Goal: Connect with others: Establish contact or relationships with other users

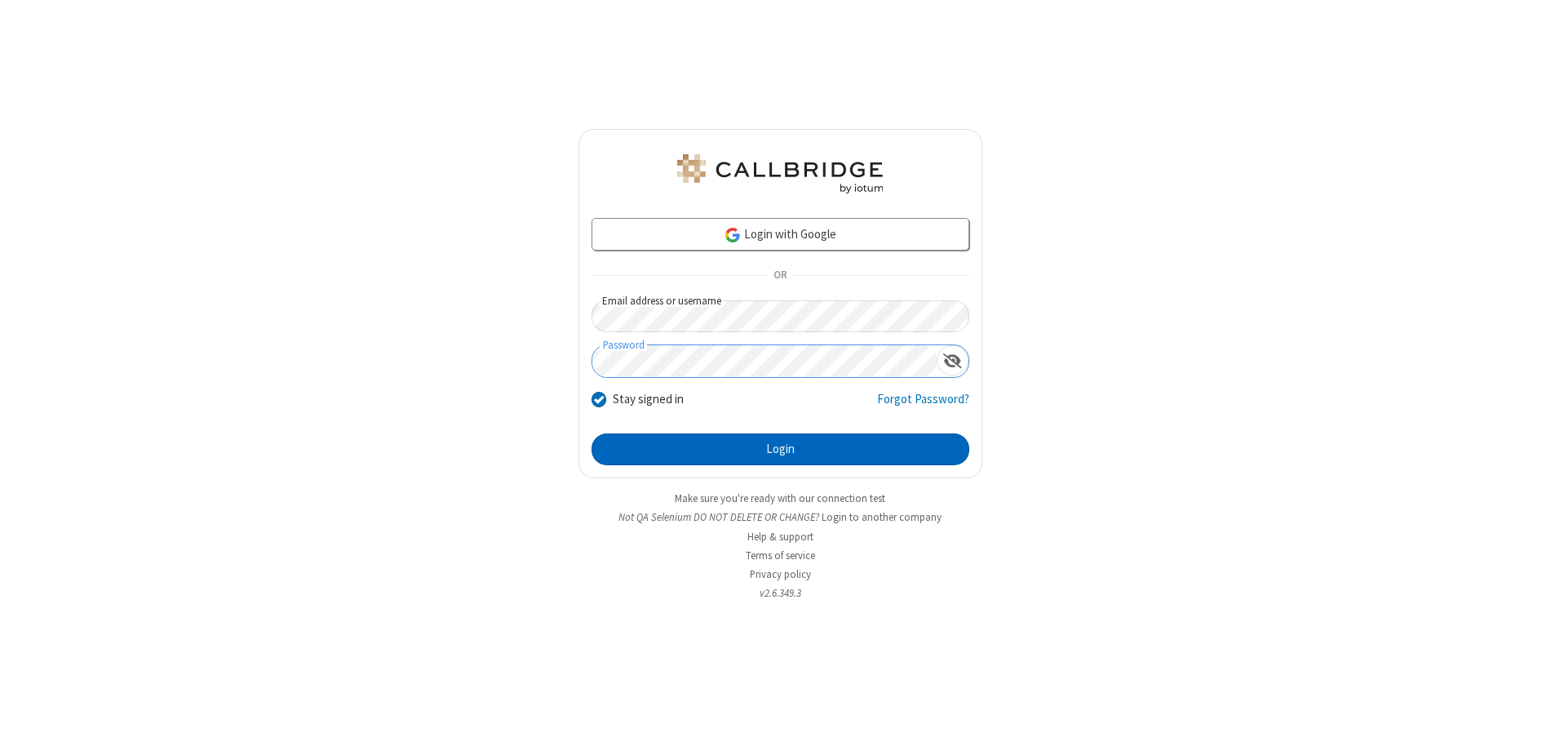
click at [780, 449] on button "Login" at bounding box center [780, 449] width 378 height 33
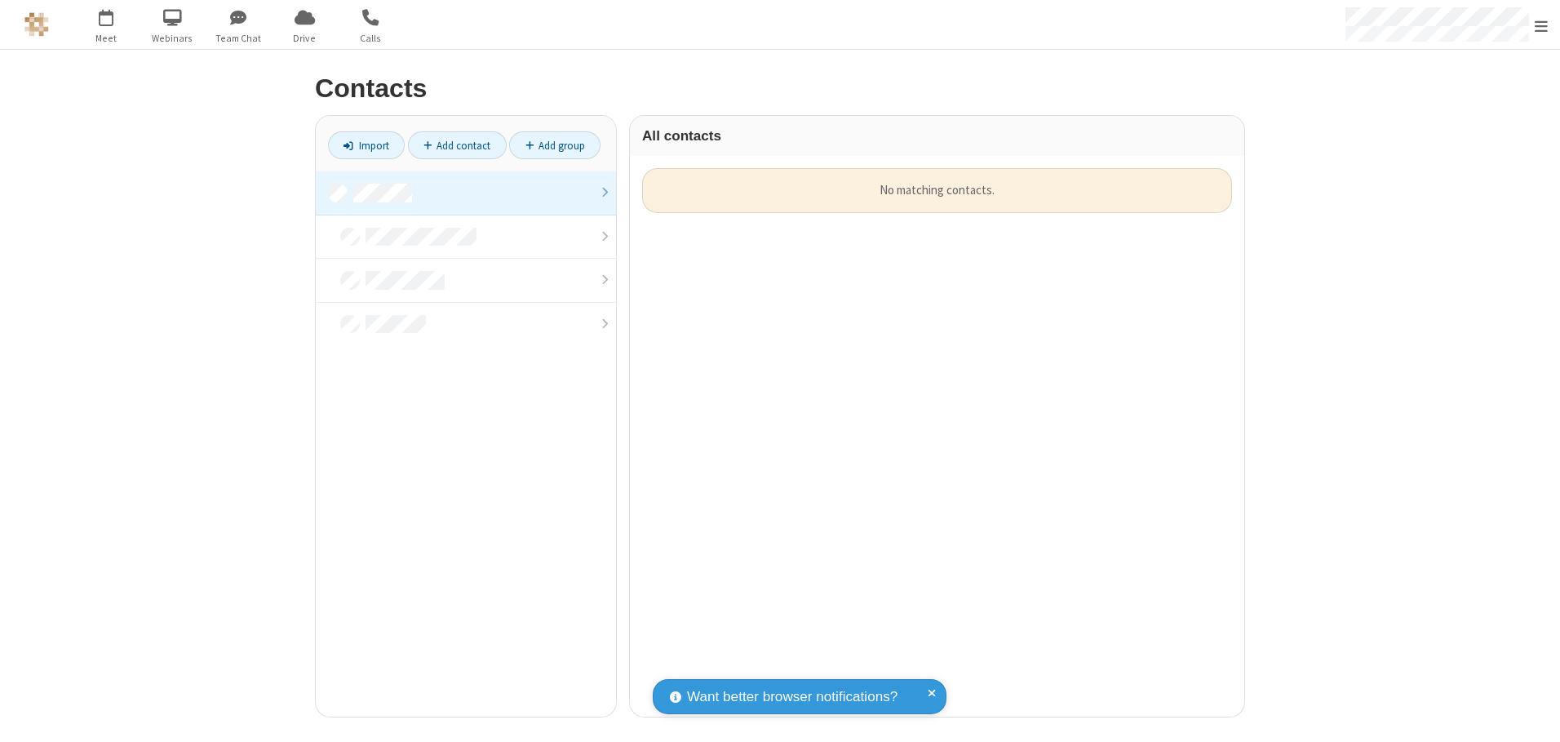
scroll to position [548, 602]
click at [466, 193] on link at bounding box center [466, 193] width 300 height 44
click at [457, 145] on link "Add contact" at bounding box center [457, 145] width 99 height 28
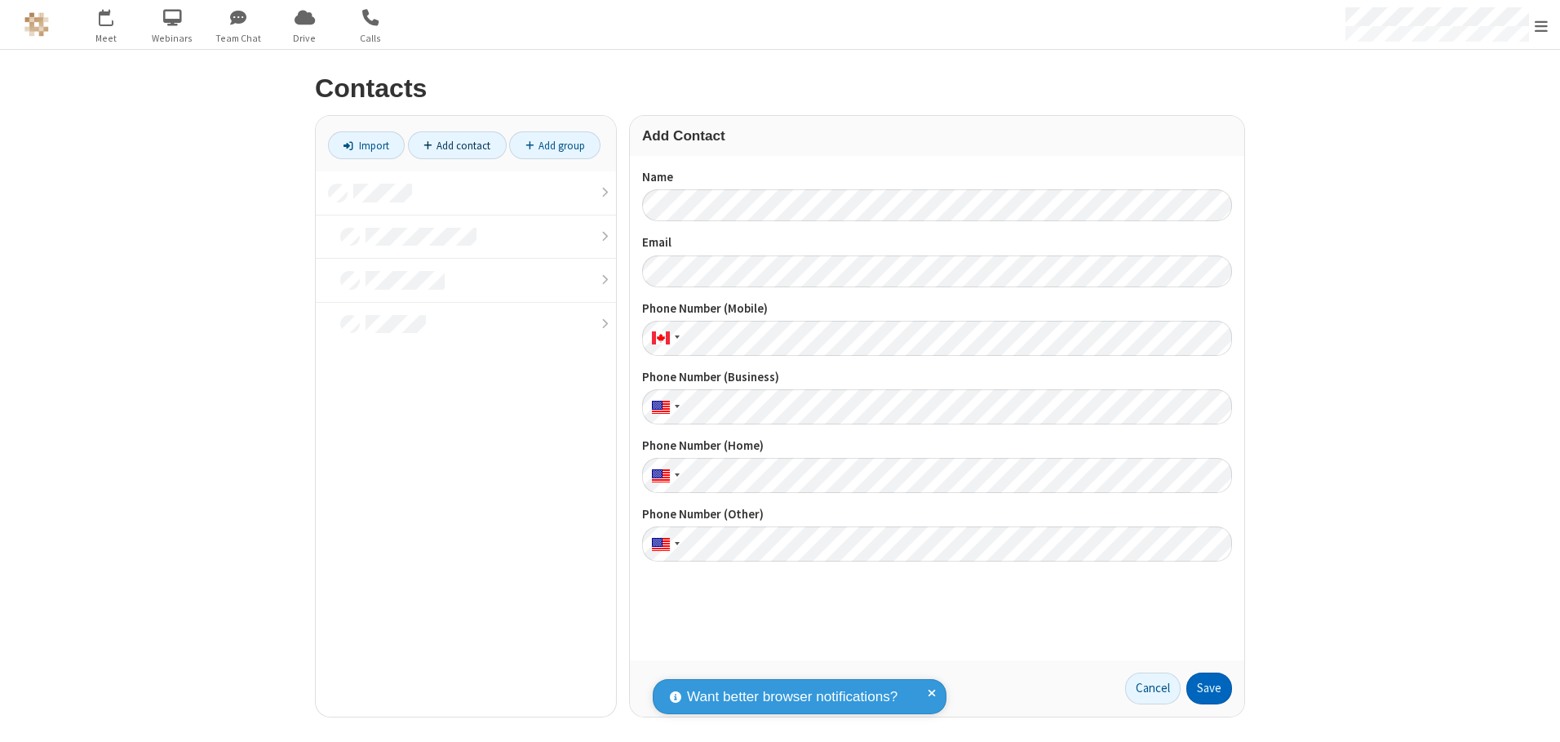
click at [1209, 688] on button "Save" at bounding box center [1209, 688] width 46 height 33
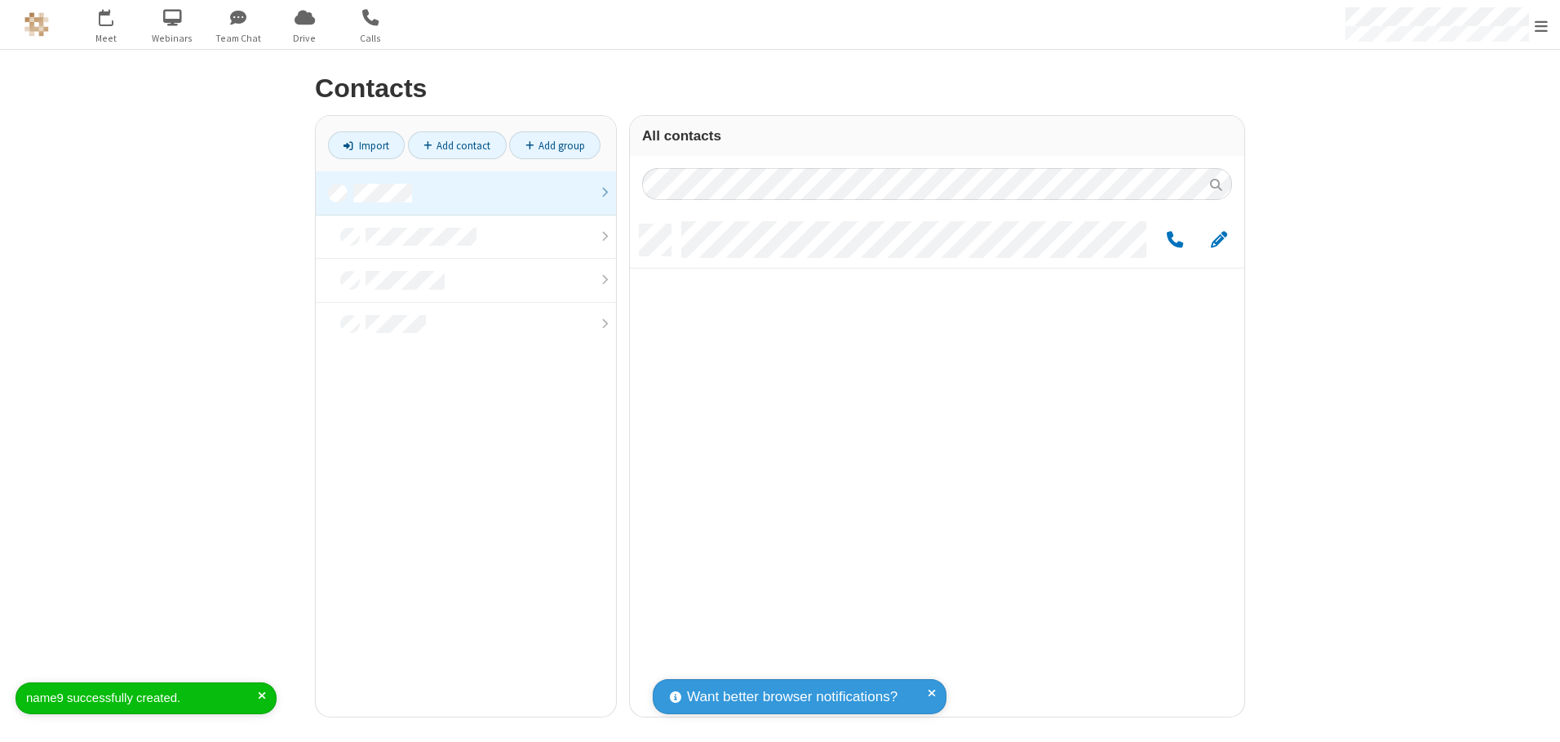
scroll to position [492, 602]
click at [457, 145] on link "Add contact" at bounding box center [457, 145] width 99 height 28
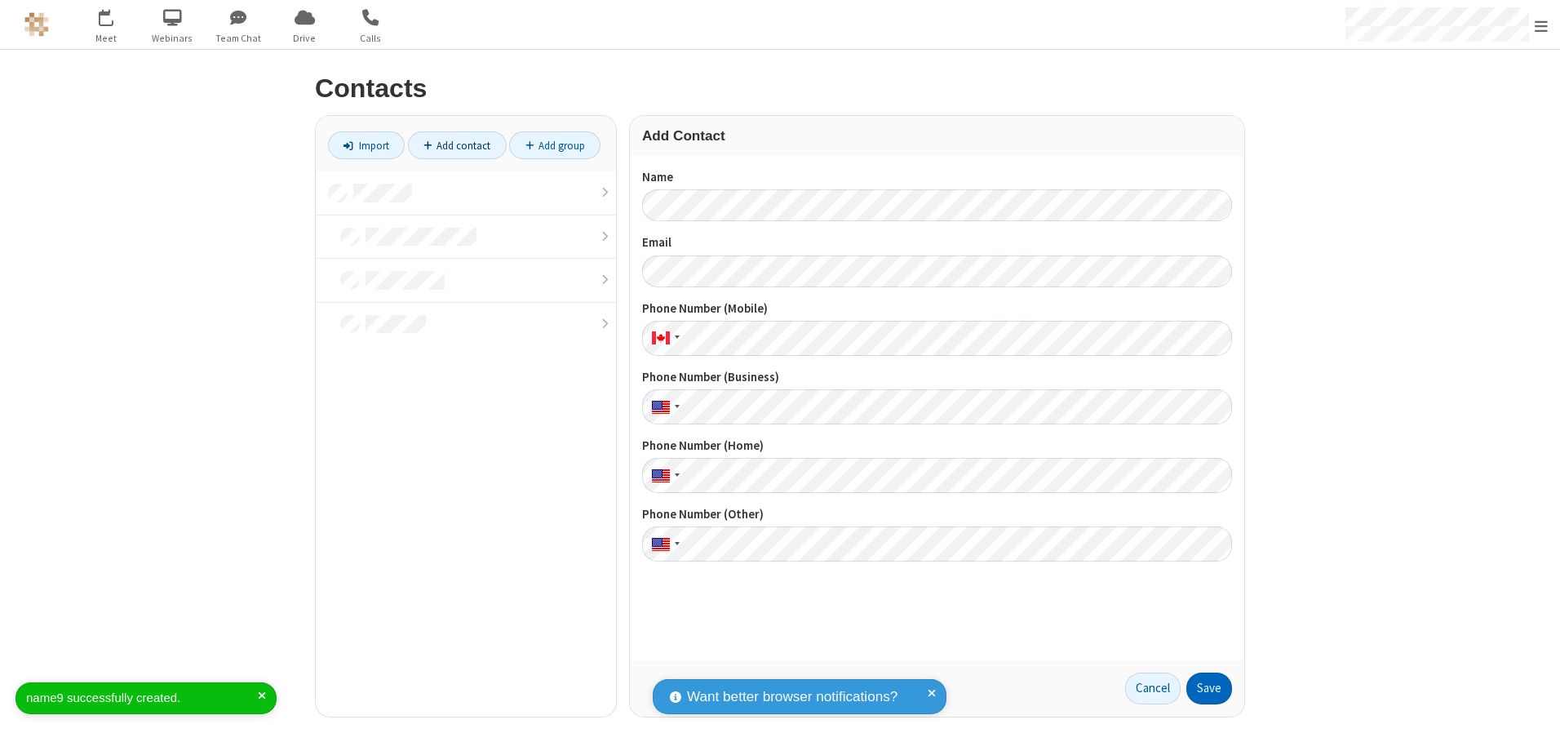
click at [1209, 688] on button "Save" at bounding box center [1209, 688] width 46 height 33
